Goal: Check status

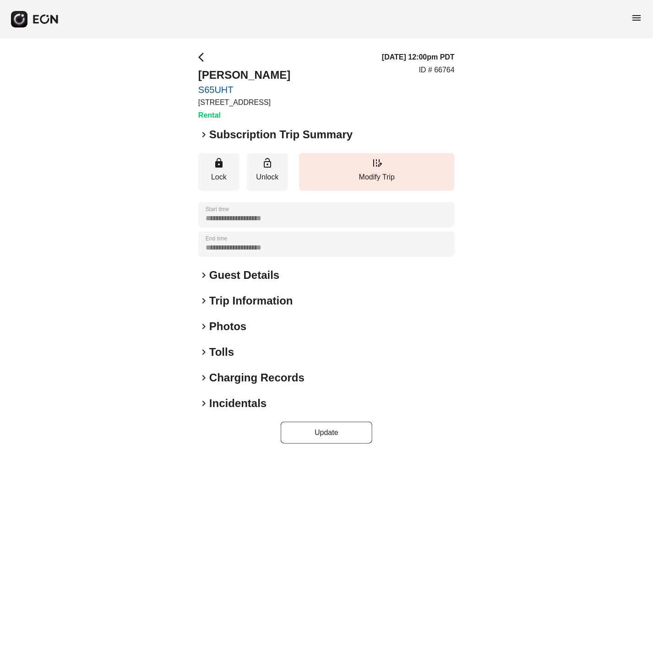
click at [212, 137] on h2 "Subscription Trip Summary" at bounding box center [280, 134] width 143 height 15
